Goal: Navigation & Orientation: Go to known website

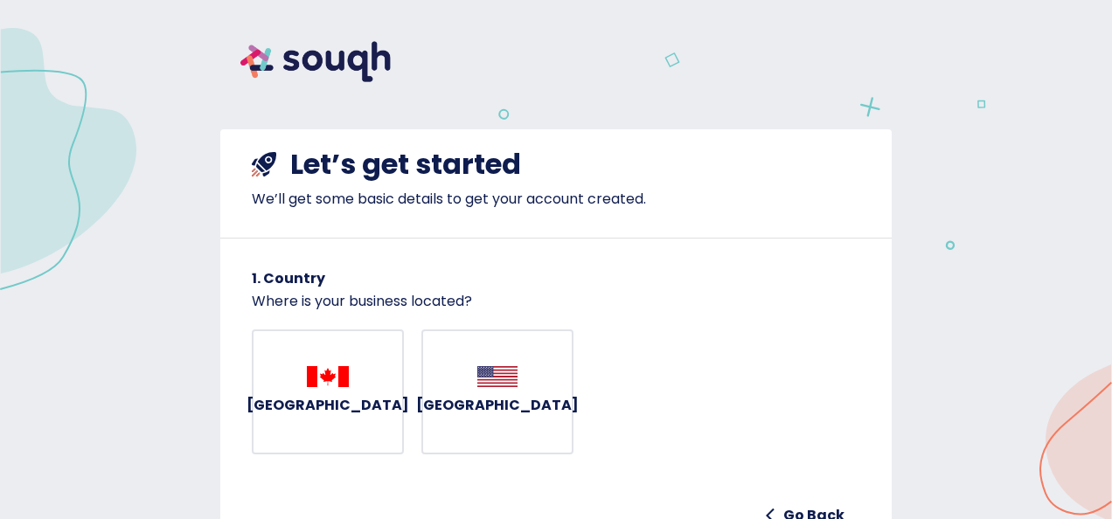
scroll to position [115, 0]
